Goal: Task Accomplishment & Management: Manage account settings

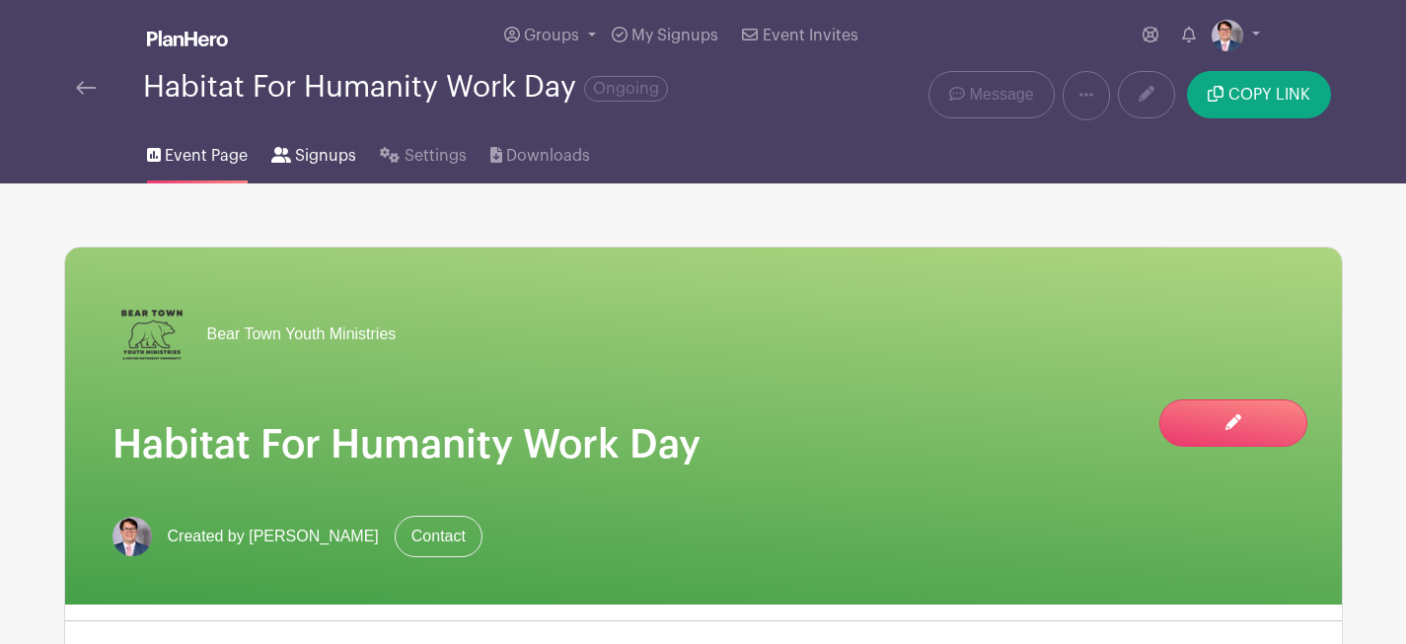
click at [328, 147] on span "Signups" at bounding box center [325, 156] width 61 height 24
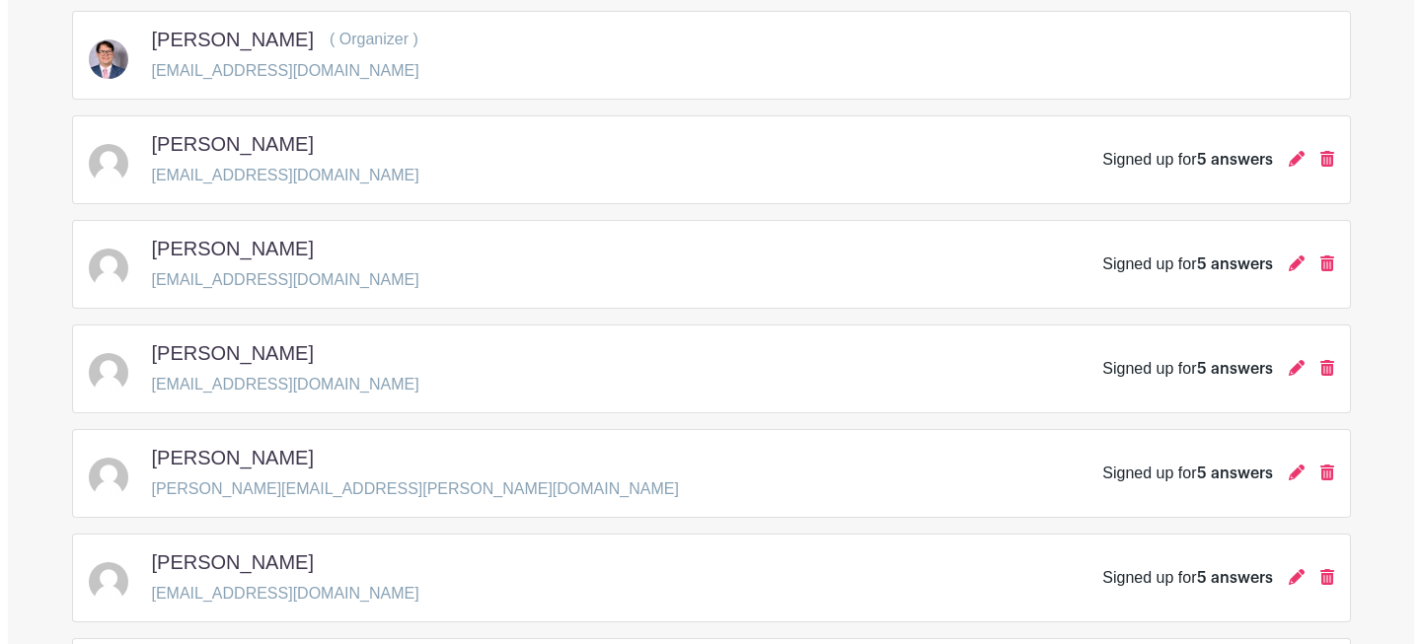
scroll to position [747, 0]
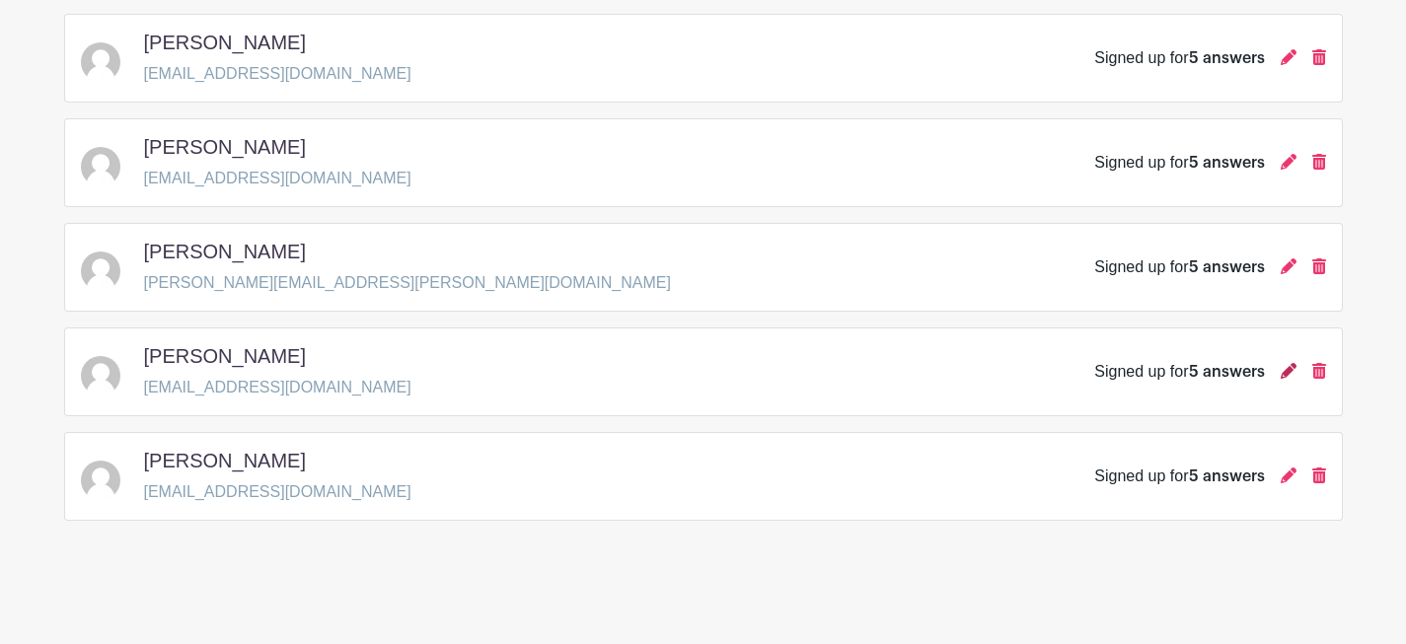
click at [1293, 372] on icon at bounding box center [1289, 371] width 16 height 16
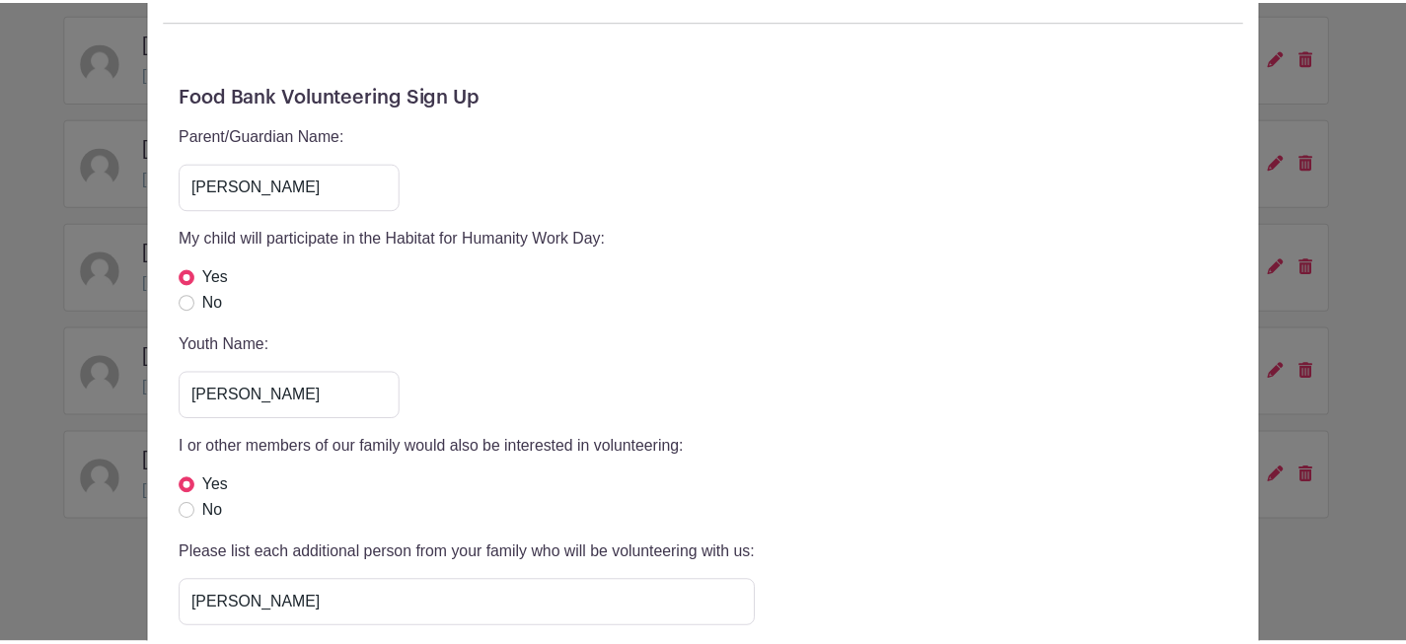
scroll to position [0, 0]
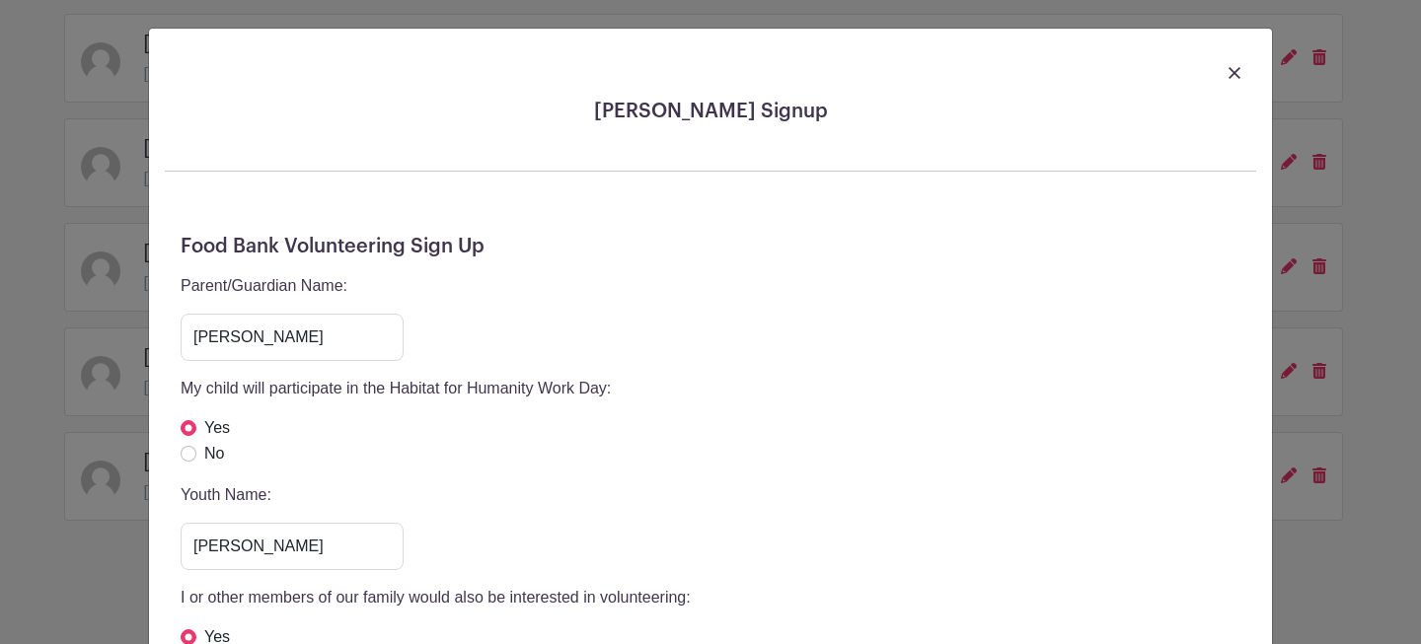
click at [1228, 65] on link at bounding box center [1234, 72] width 12 height 24
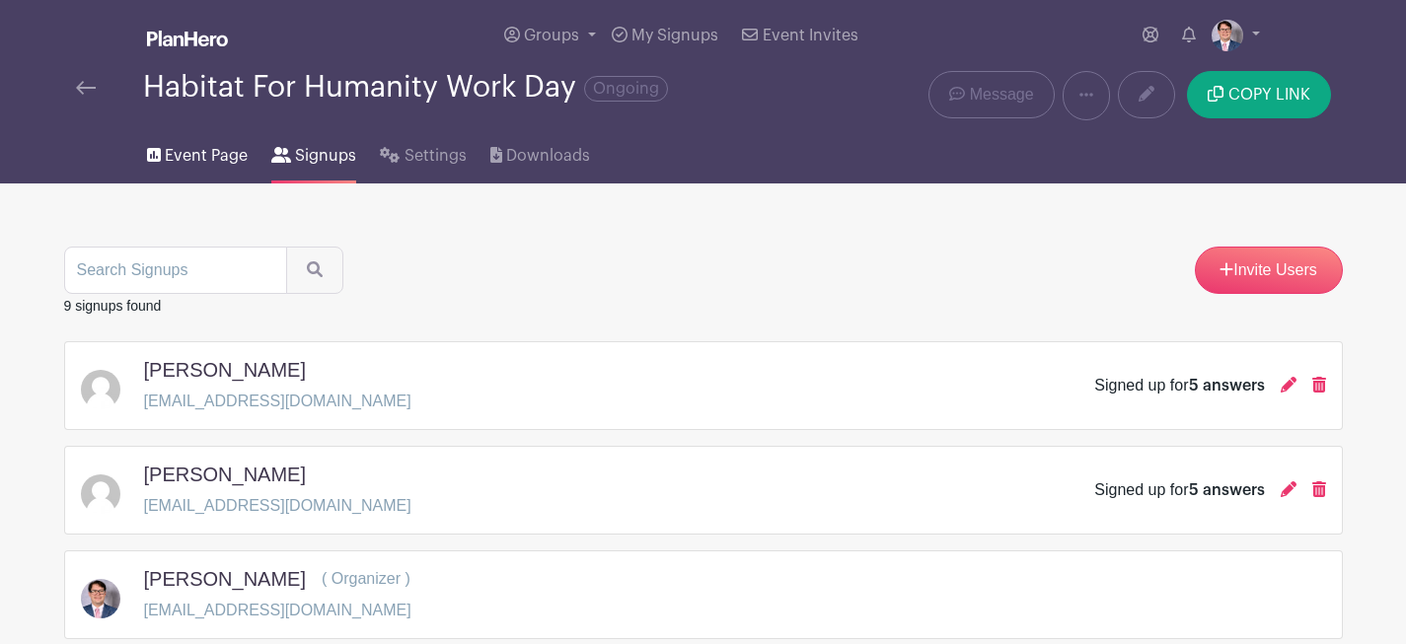
click at [198, 167] on span "Event Page" at bounding box center [206, 156] width 83 height 24
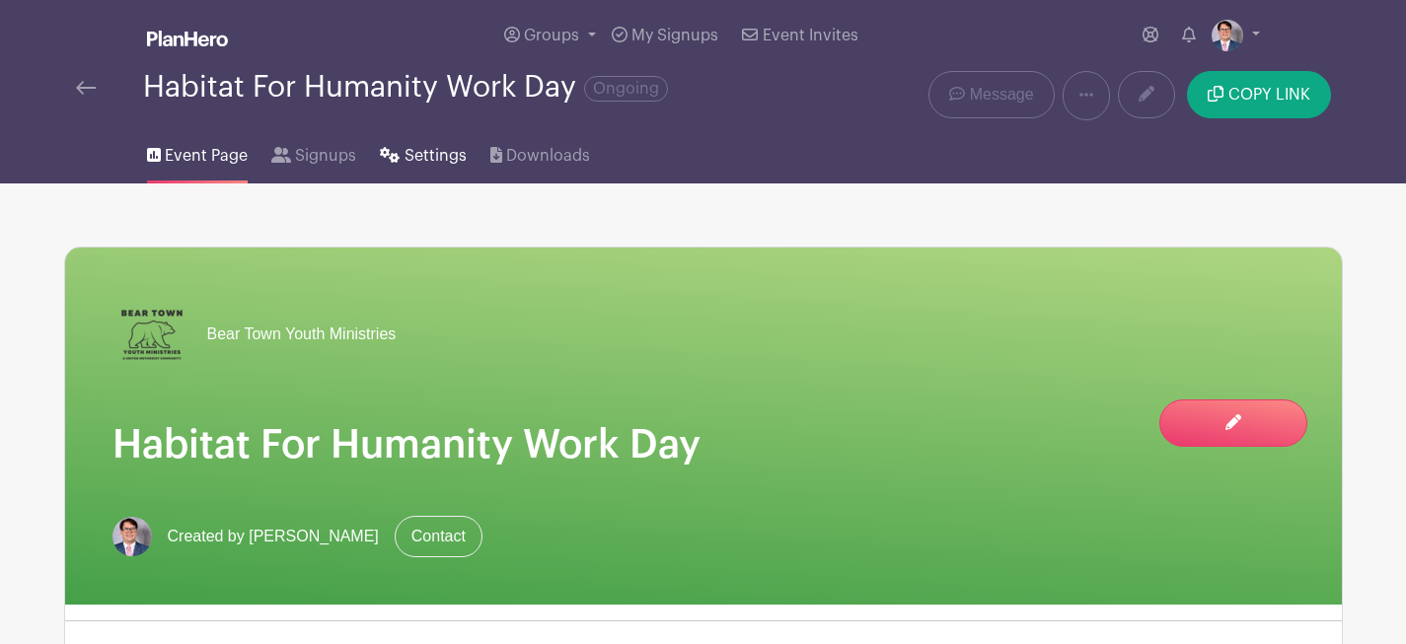
click at [444, 163] on span "Settings" at bounding box center [436, 156] width 62 height 24
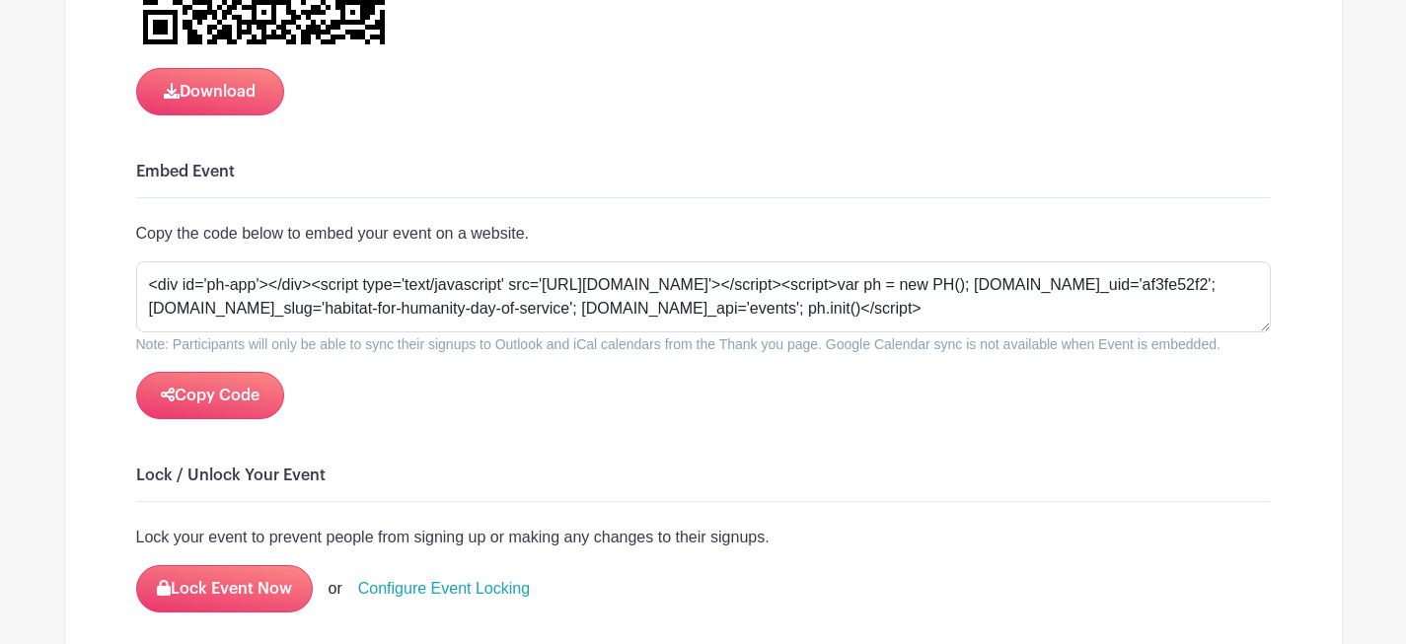
scroll to position [2258, 0]
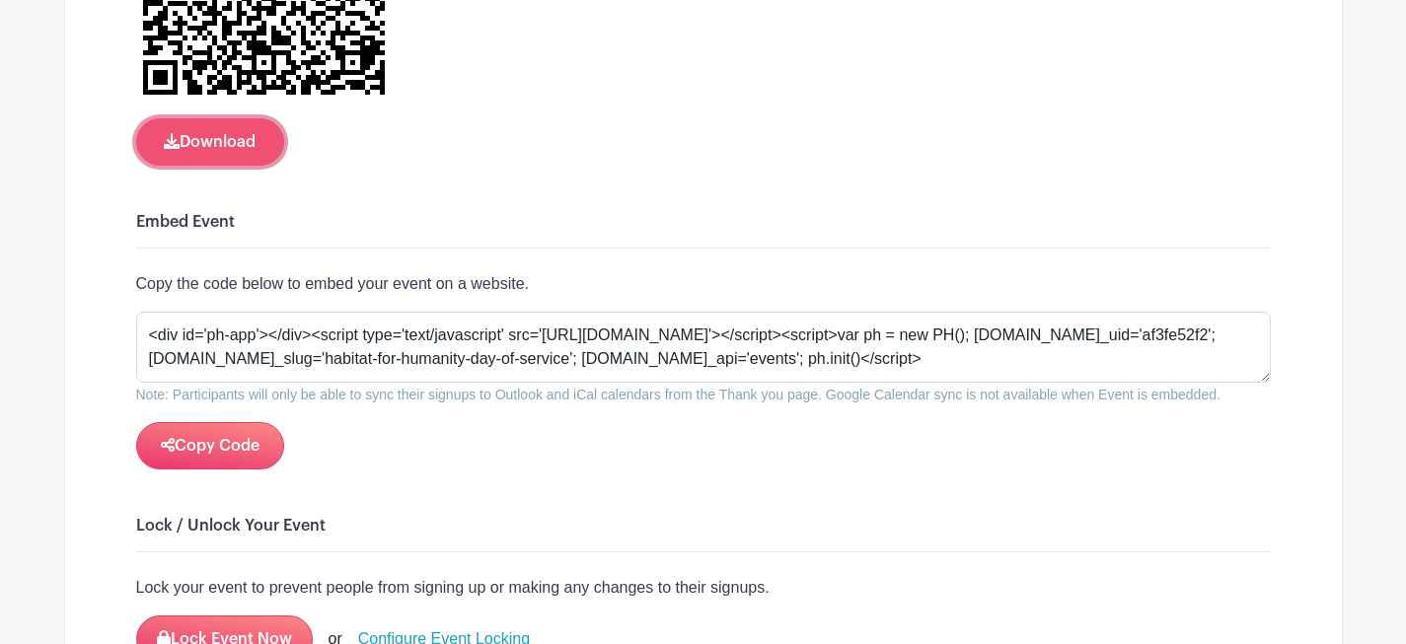
click at [218, 158] on button "Download" at bounding box center [210, 141] width 148 height 47
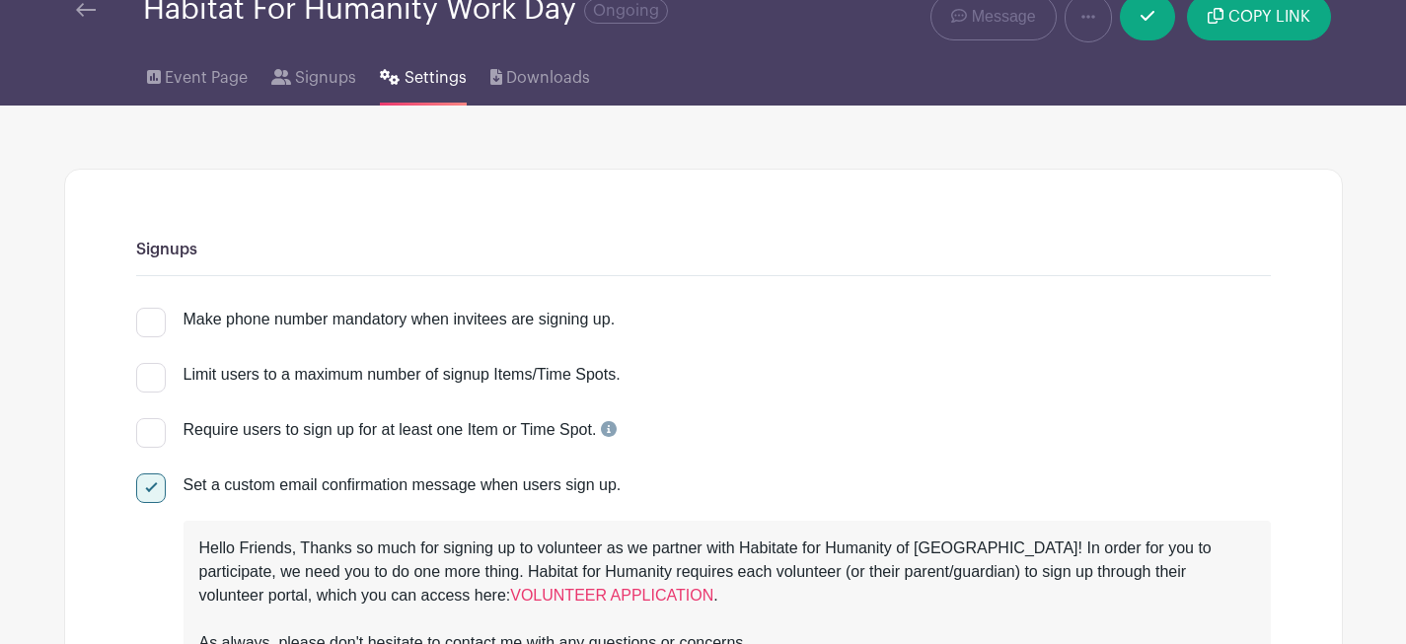
scroll to position [0, 0]
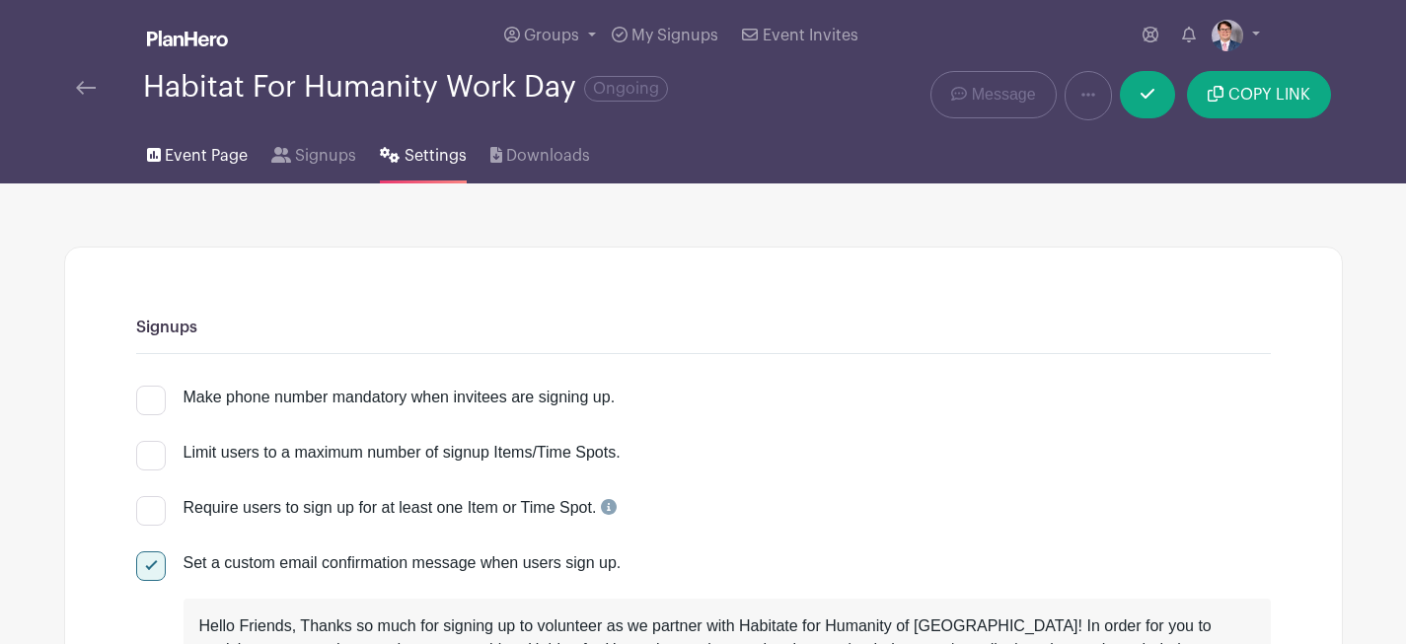
click at [206, 157] on span "Event Page" at bounding box center [206, 156] width 83 height 24
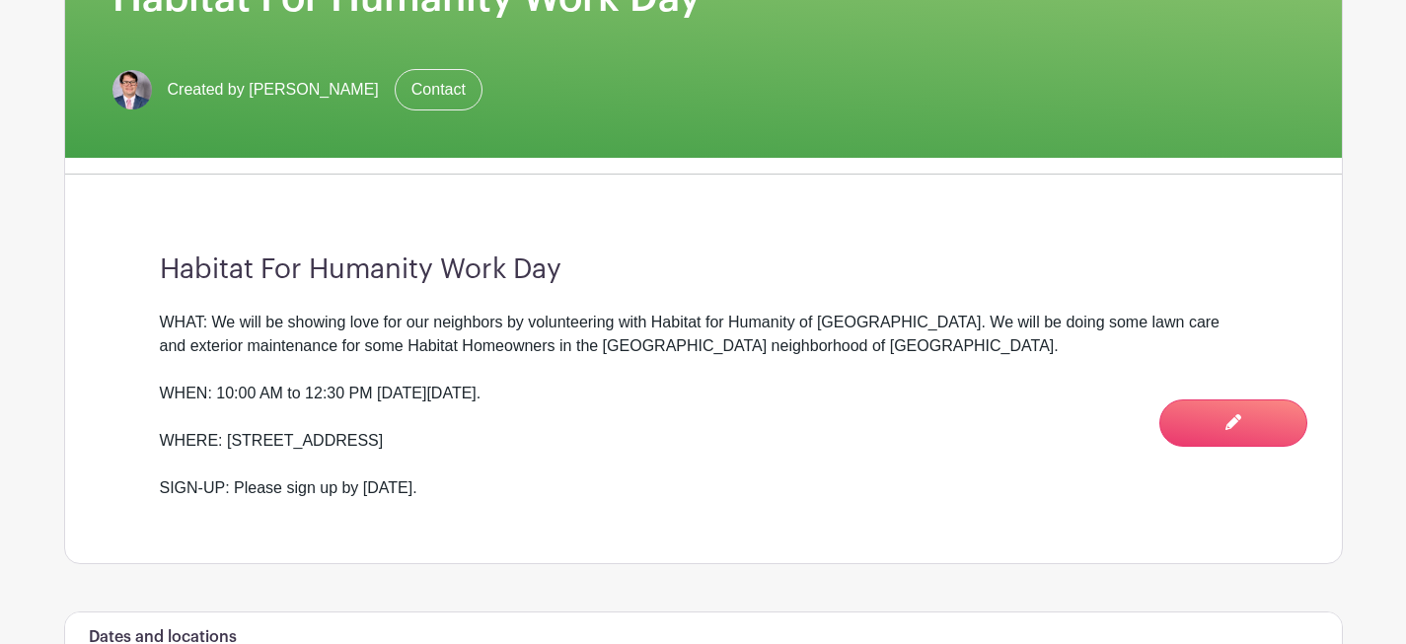
scroll to position [455, 0]
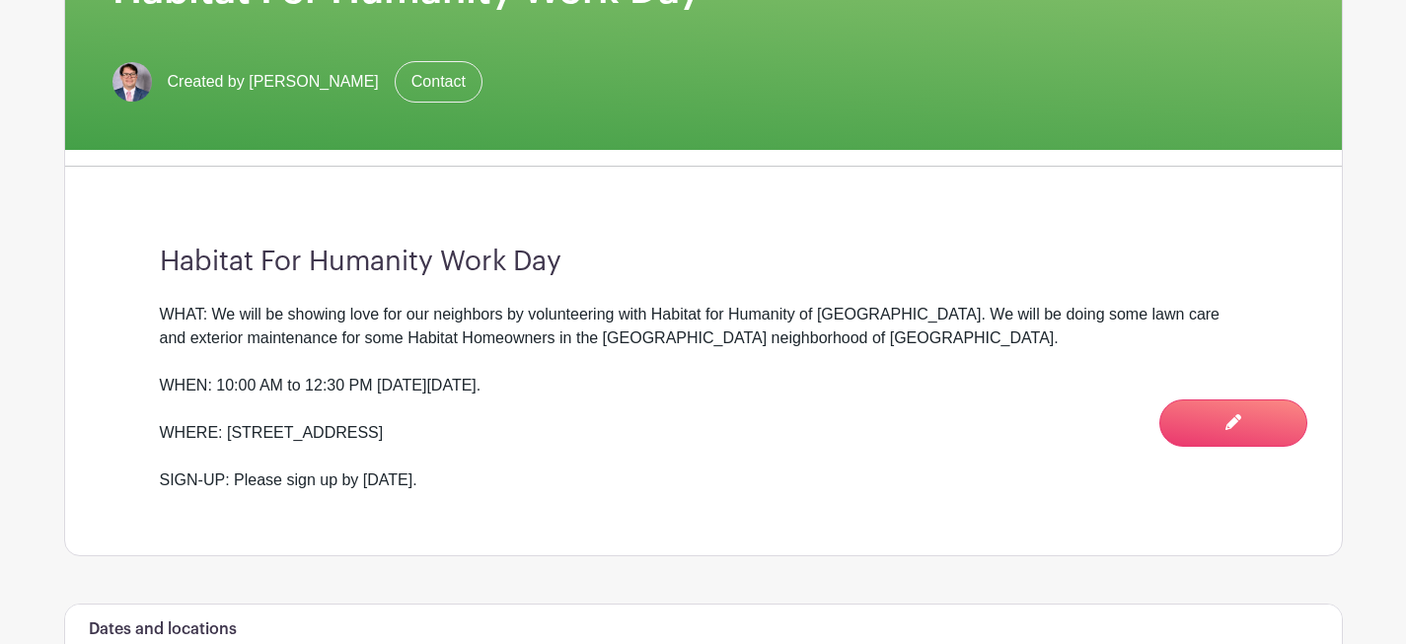
click at [566, 485] on div "WHAT: We will be showing love for our neighbors by volunteering with Habitat fo…" at bounding box center [703, 397] width 1087 height 189
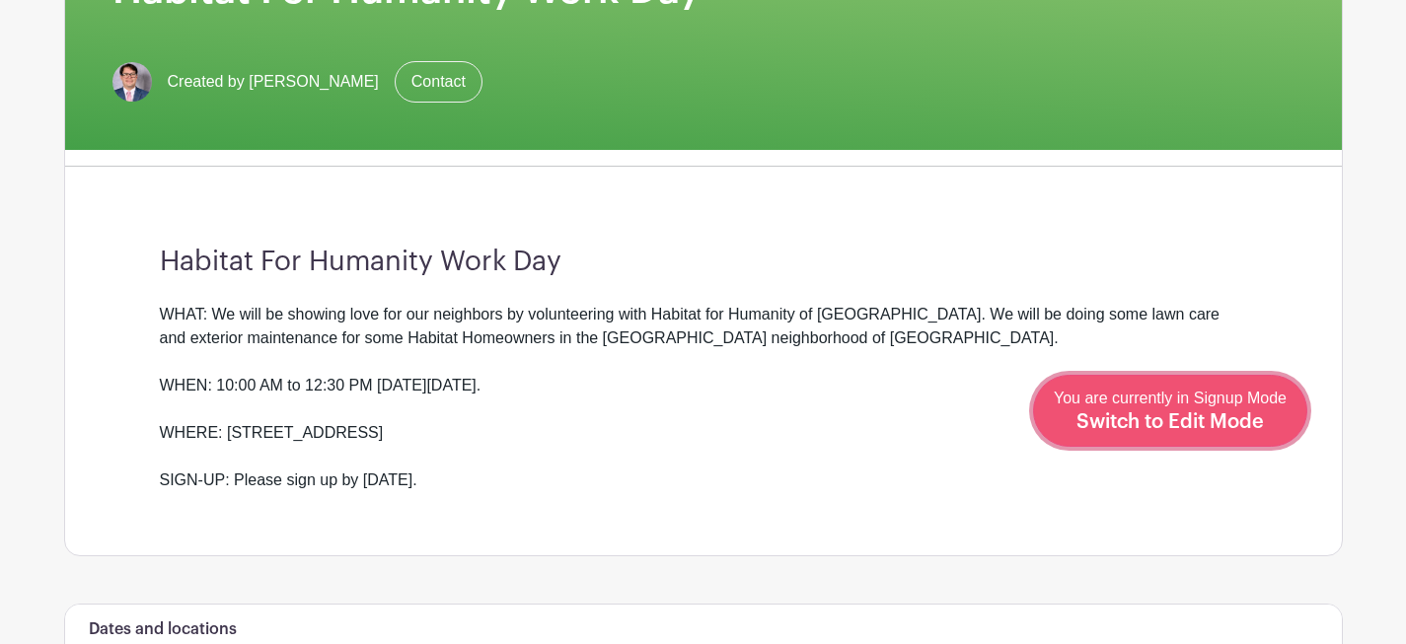
click at [1214, 419] on span "Switch to Edit Mode" at bounding box center [1169, 422] width 187 height 20
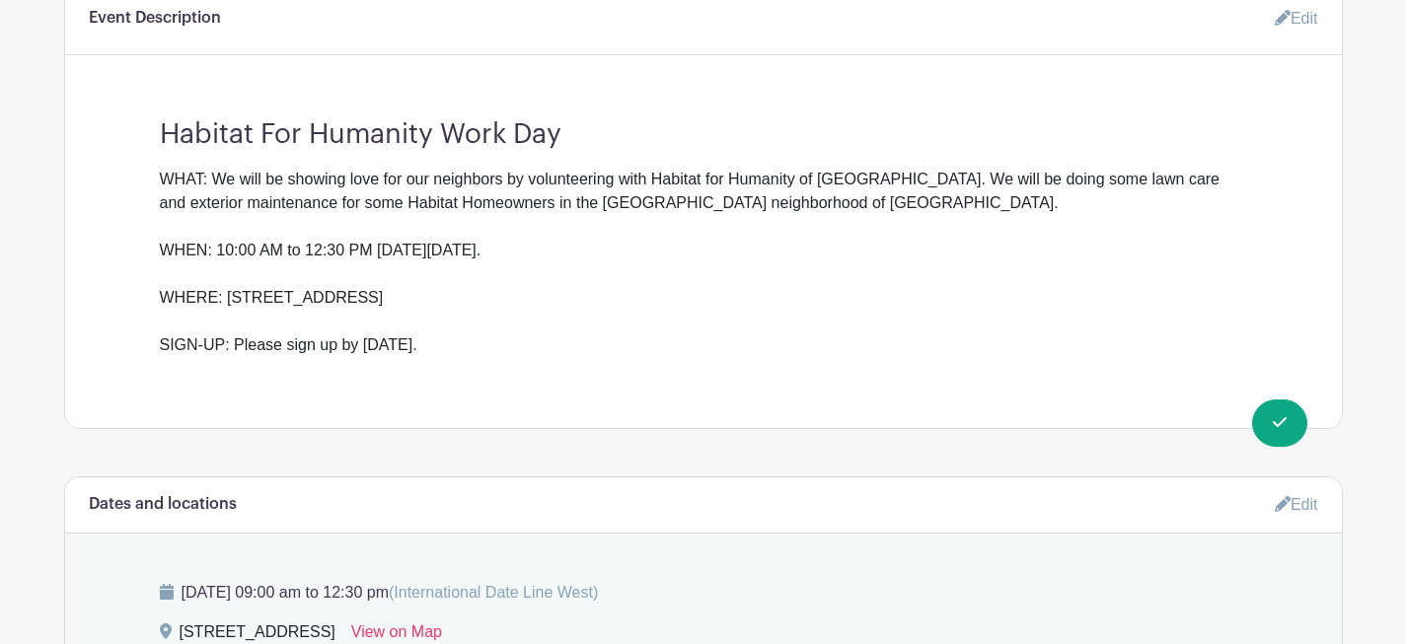
scroll to position [577, 0]
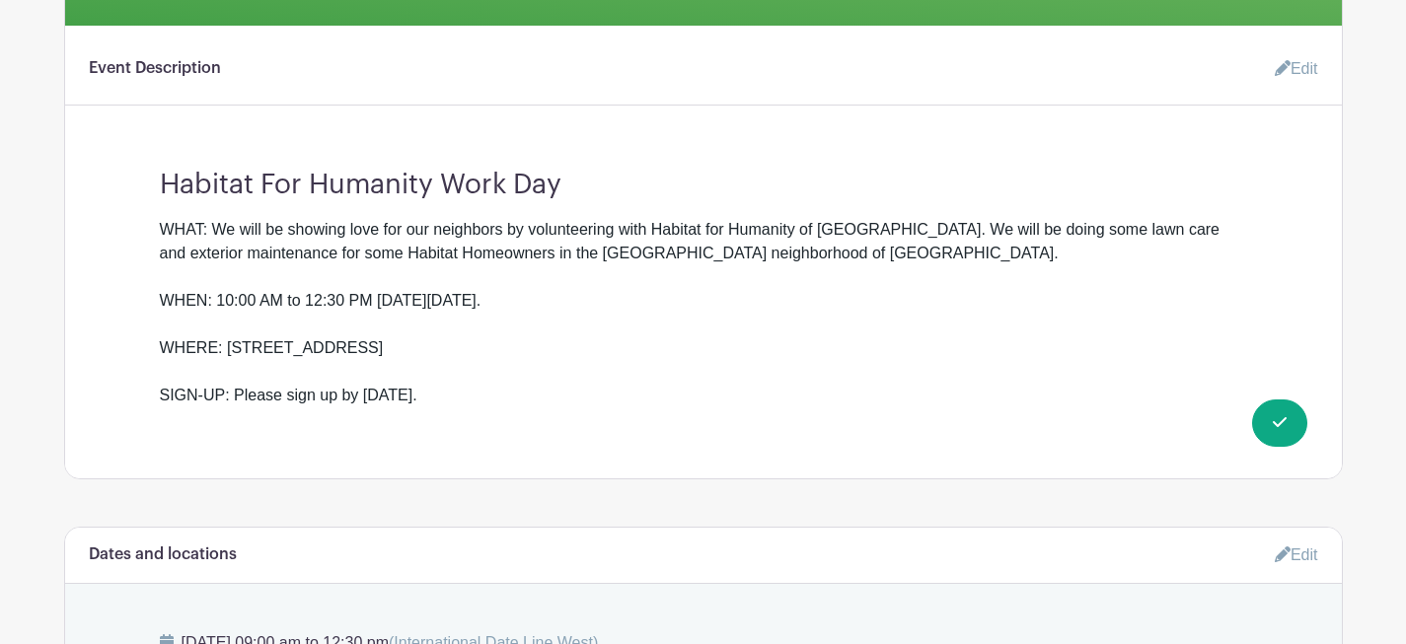
click at [1284, 82] on link "Edit" at bounding box center [1288, 68] width 59 height 39
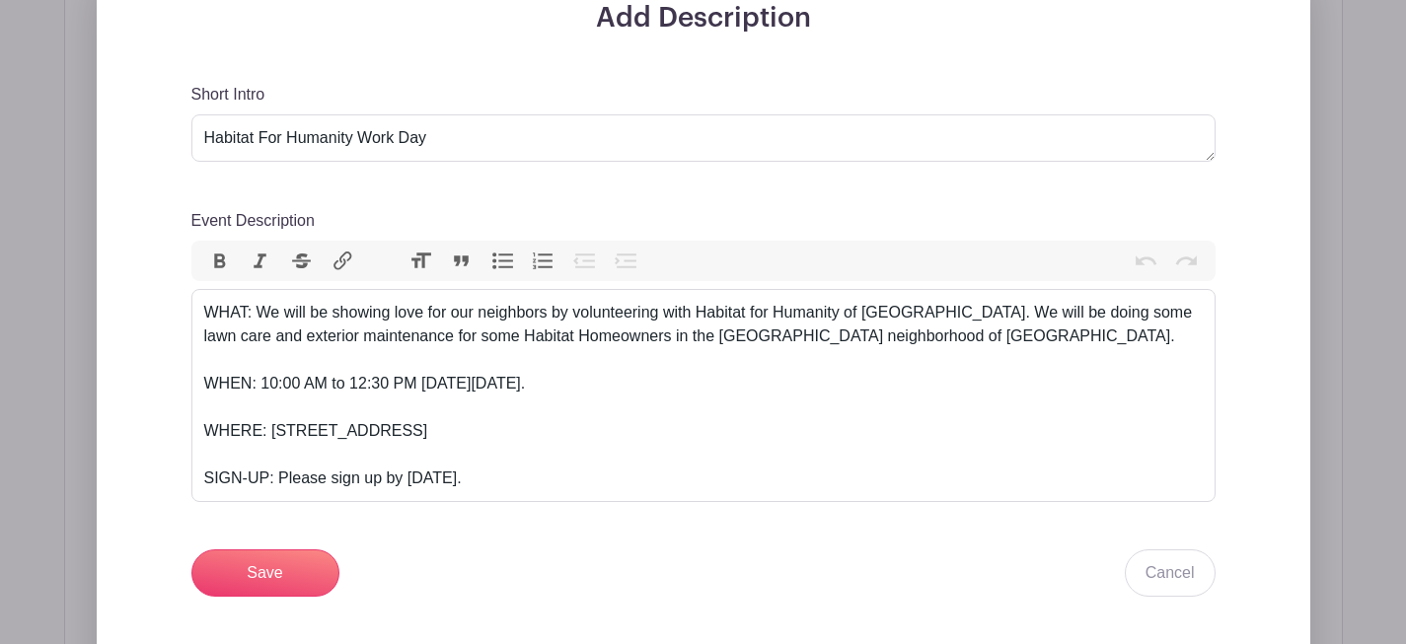
scroll to position [665, 0]
drag, startPoint x: 453, startPoint y: 482, endPoint x: 403, endPoint y: 482, distance: 50.3
click at [403, 482] on div "WHAT: We will be showing love for our neighbors by volunteering with Habitat fo…" at bounding box center [703, 394] width 999 height 189
type trix-editor "<div>WHAT: We will be showing love for our neighbors by volunteering with Habit…"
click at [278, 568] on input "Save" at bounding box center [265, 572] width 148 height 47
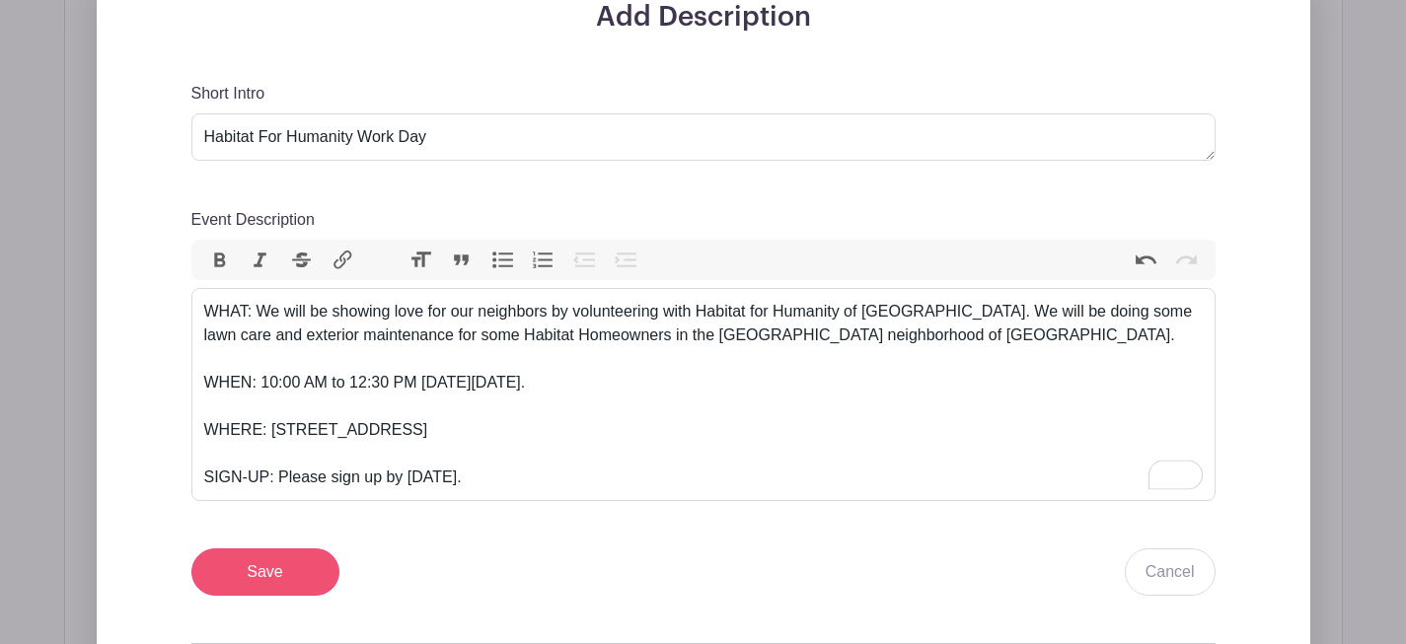
scroll to position [823, 0]
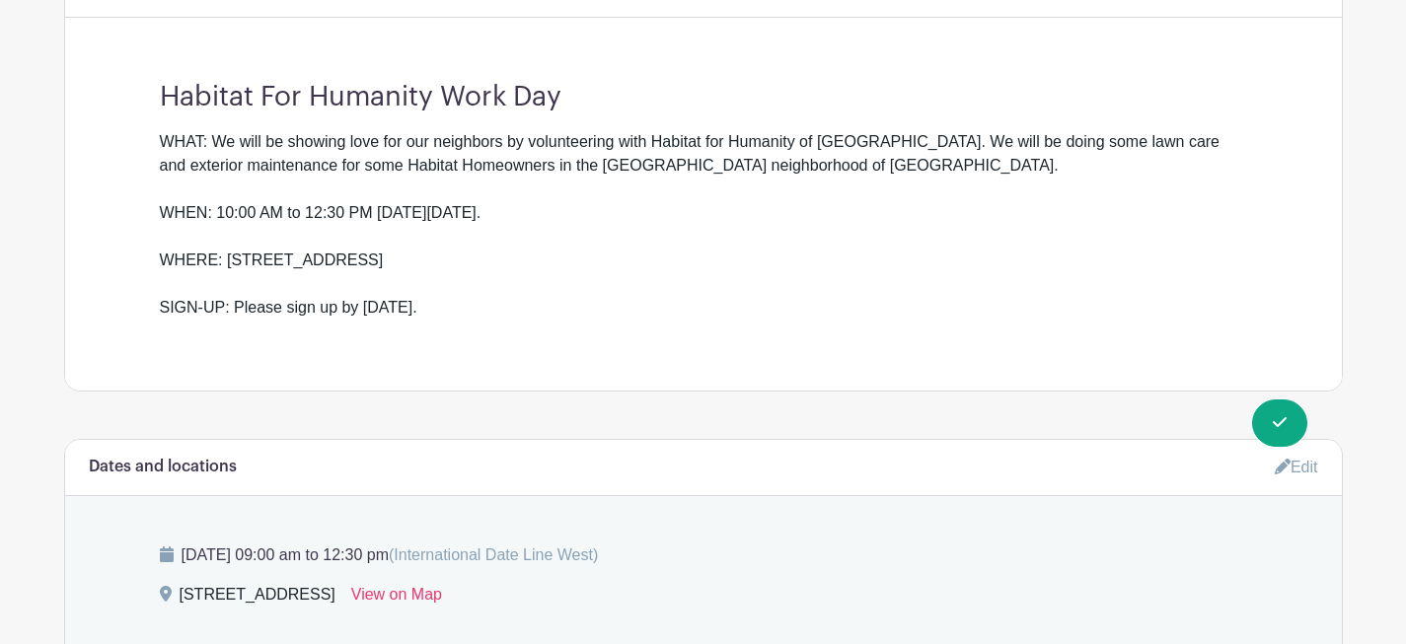
drag, startPoint x: 564, startPoint y: 299, endPoint x: 136, endPoint y: 137, distance: 457.8
click at [136, 137] on div "Habitat For Humanity Work Day WHAT: We will be showing love for our neighbors b…" at bounding box center [703, 192] width 1182 height 255
copy div "WHAT: We will be showing love for our neighbors by volunteering with Habitat fo…"
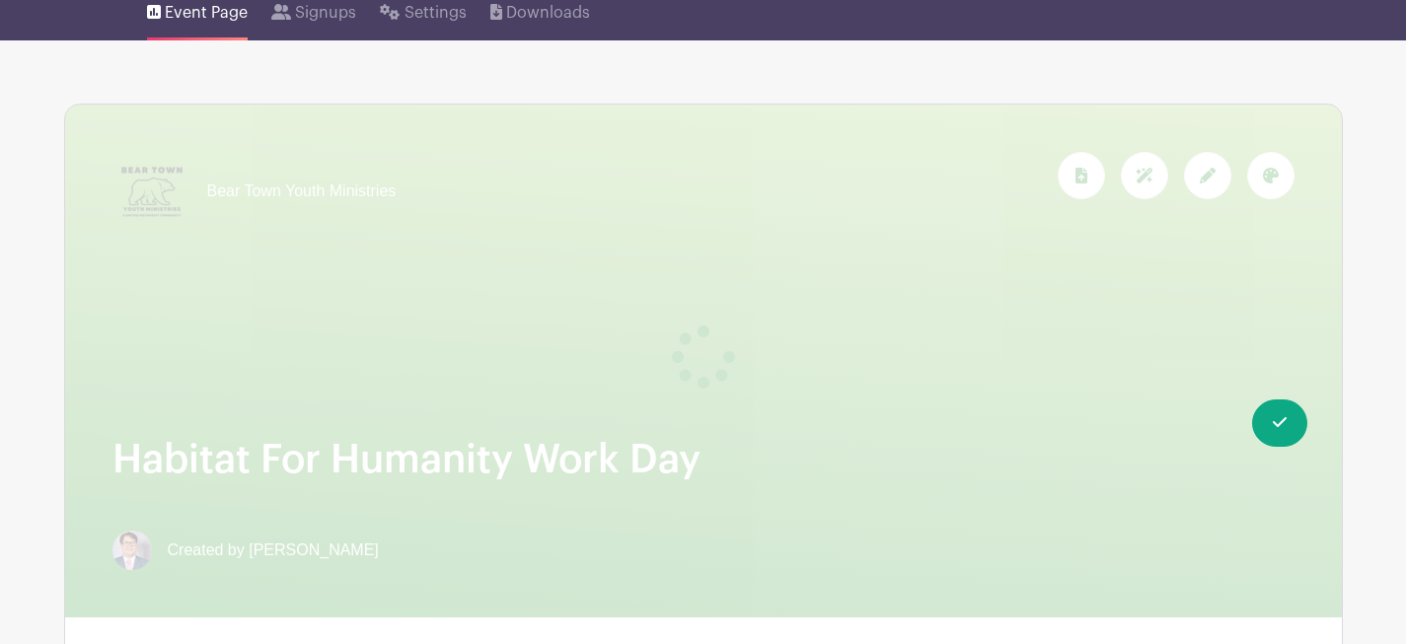
scroll to position [0, 0]
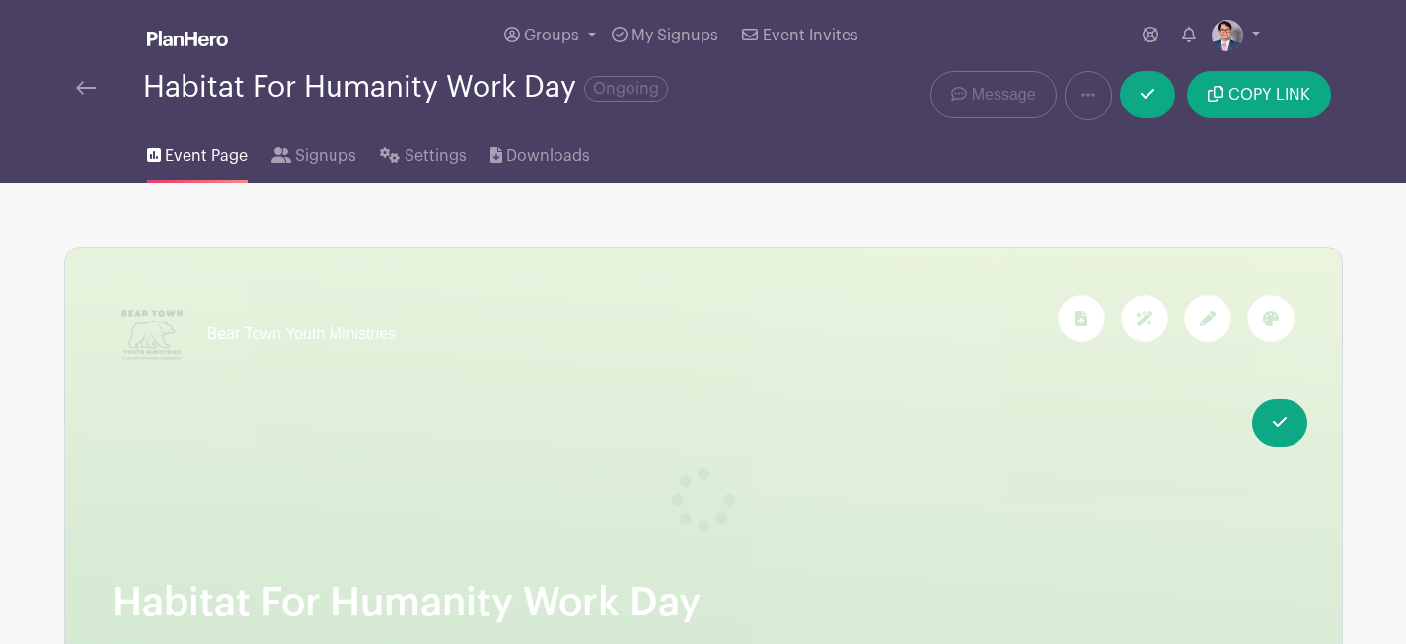
click at [93, 81] on link at bounding box center [86, 88] width 20 height 24
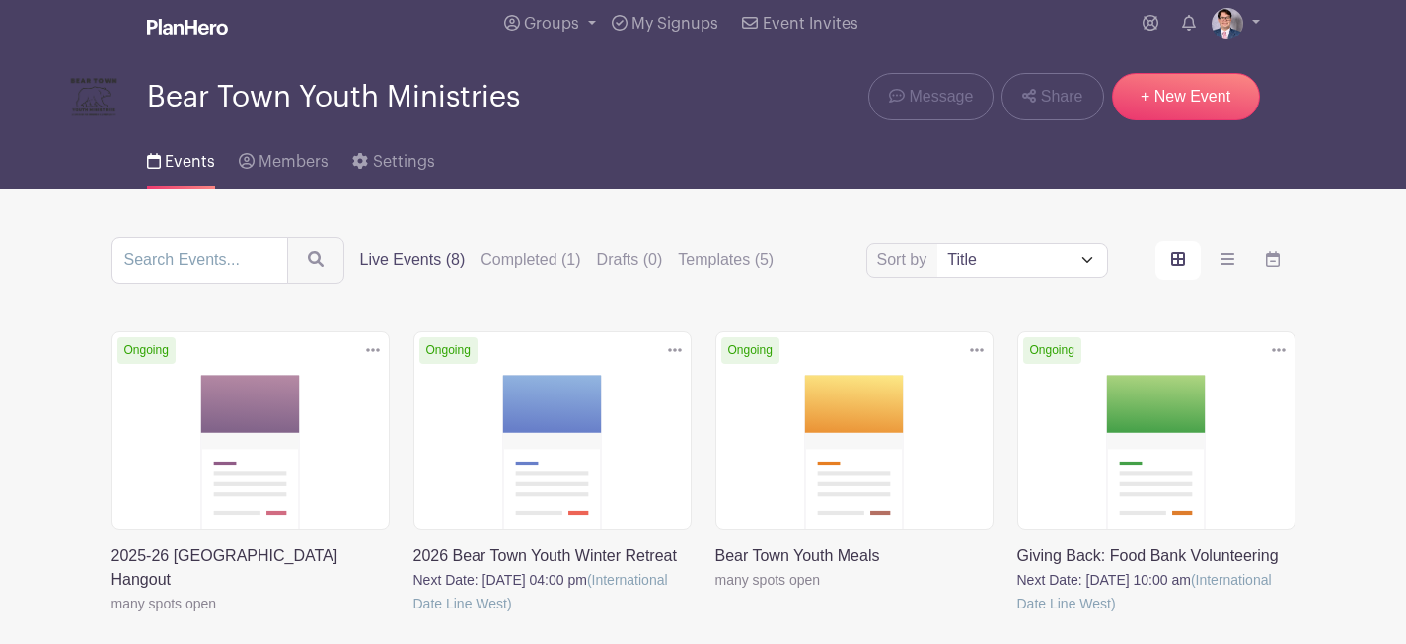
scroll to position [9, 0]
